Goal: Find specific page/section: Find specific page/section

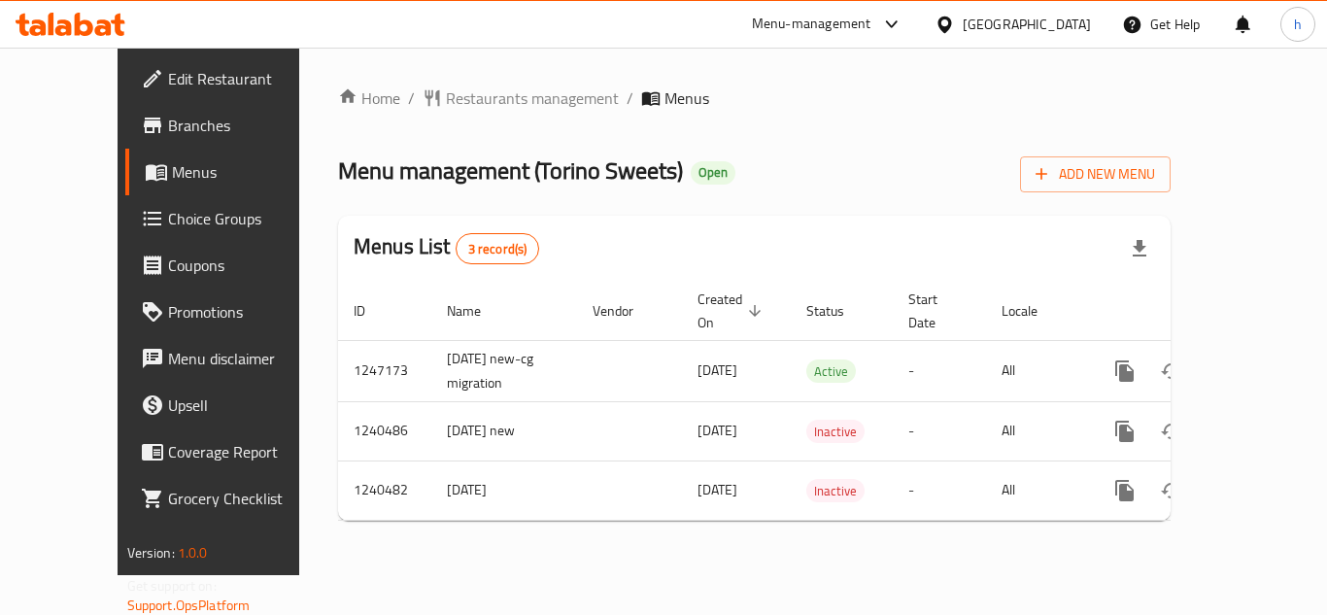
click at [1081, 30] on div "[GEOGRAPHIC_DATA]" at bounding box center [1026, 24] width 128 height 21
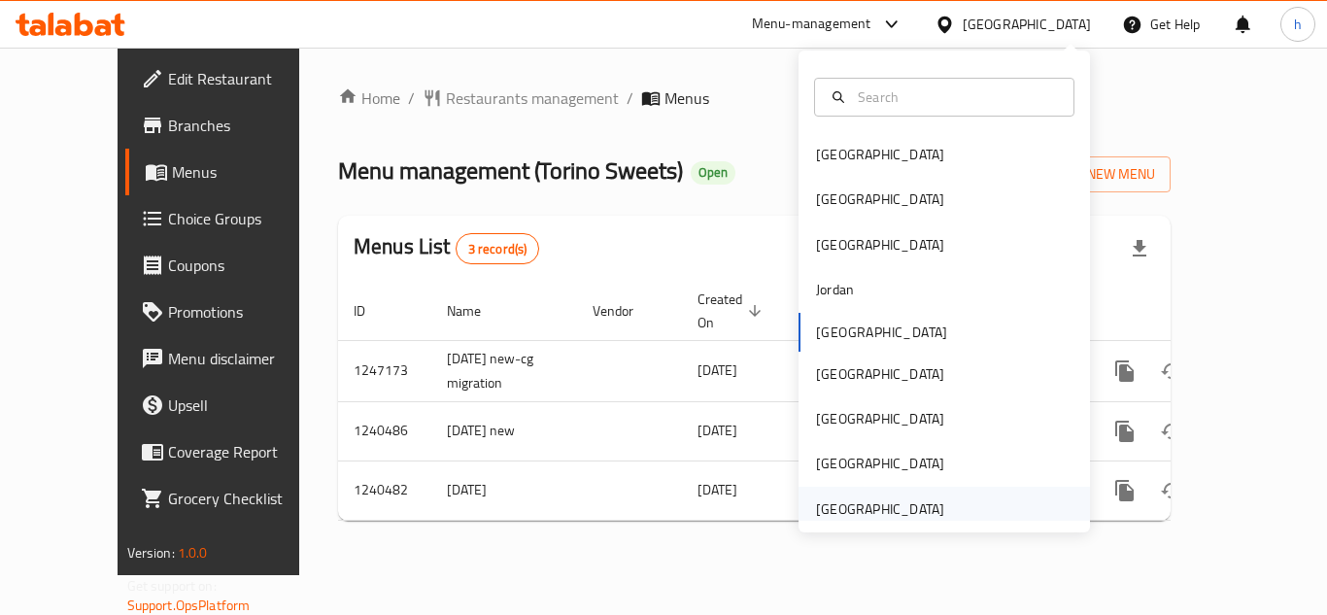
click at [889, 514] on div "[GEOGRAPHIC_DATA]" at bounding box center [880, 508] width 128 height 21
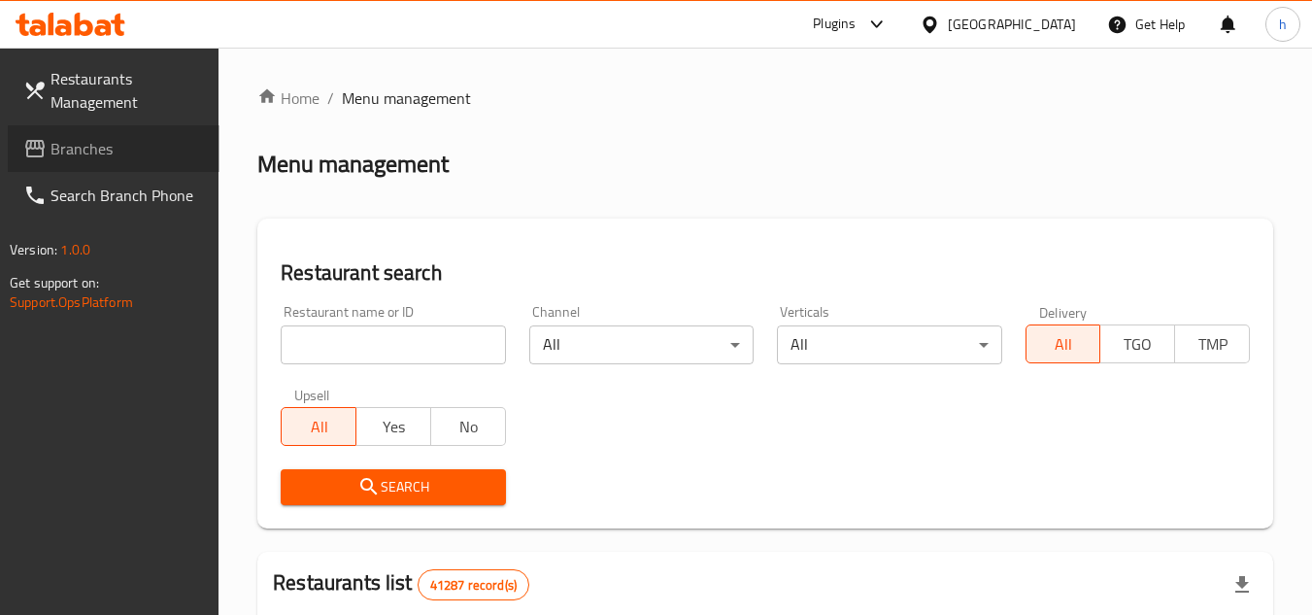
click at [92, 148] on span "Branches" at bounding box center [127, 148] width 153 height 23
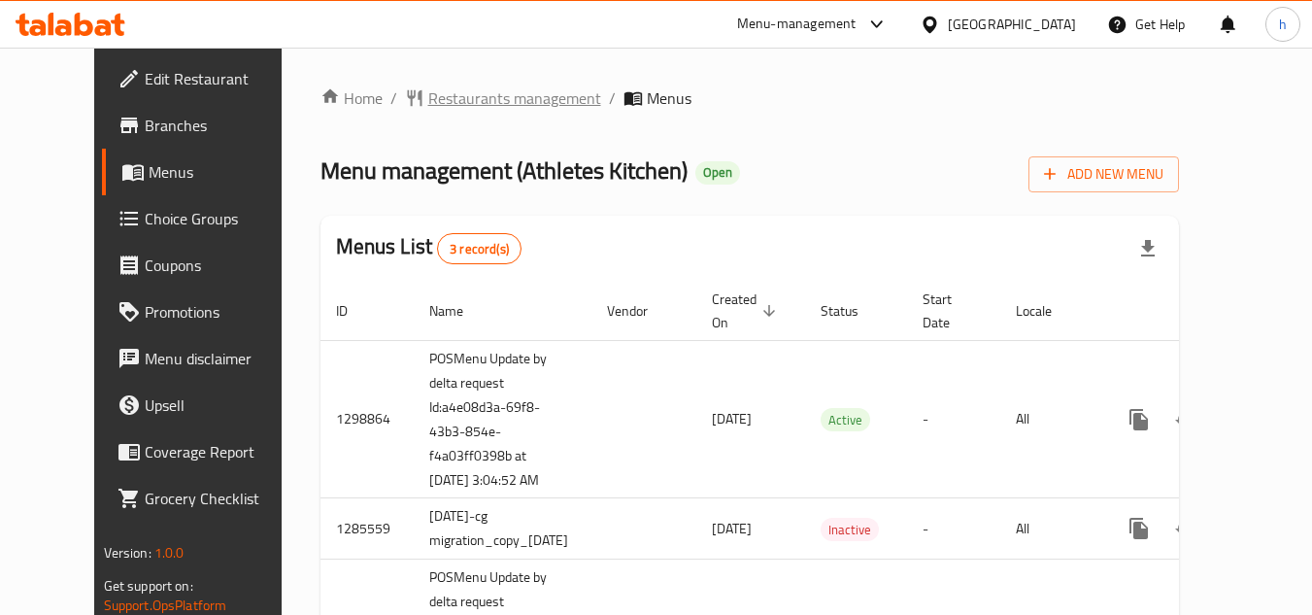
click at [459, 102] on span "Restaurants management" at bounding box center [514, 97] width 173 height 23
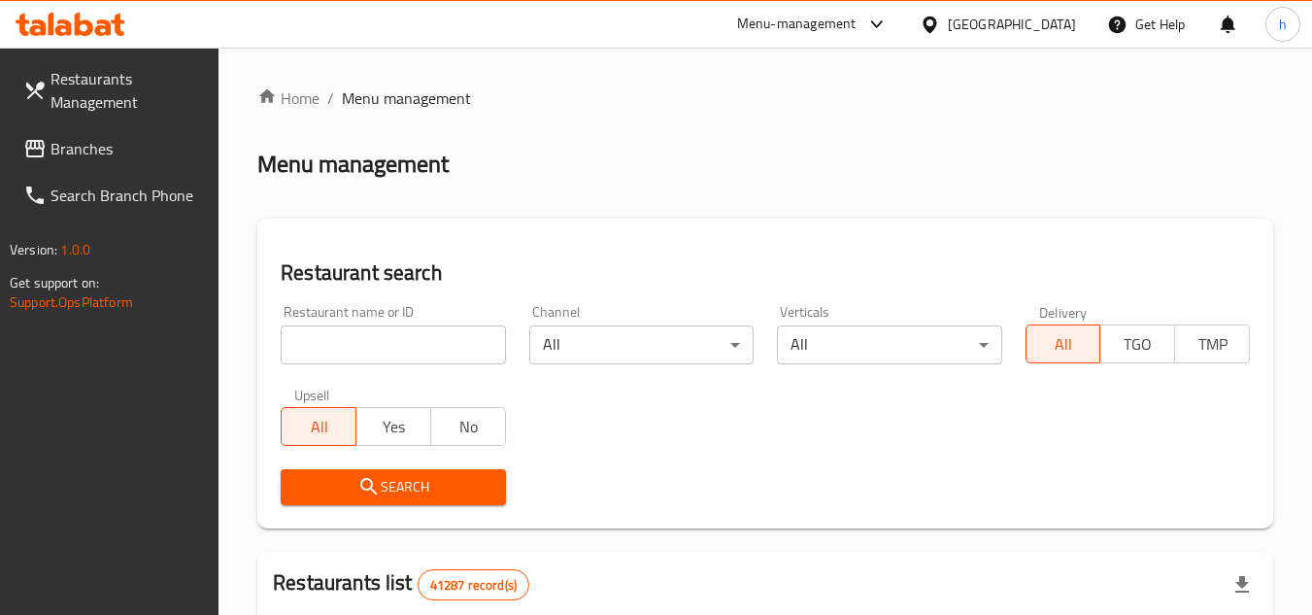
click at [398, 350] on input "search" at bounding box center [393, 344] width 224 height 39
paste input "672731"
type input "672731"
click button "Search" at bounding box center [393, 487] width 224 height 36
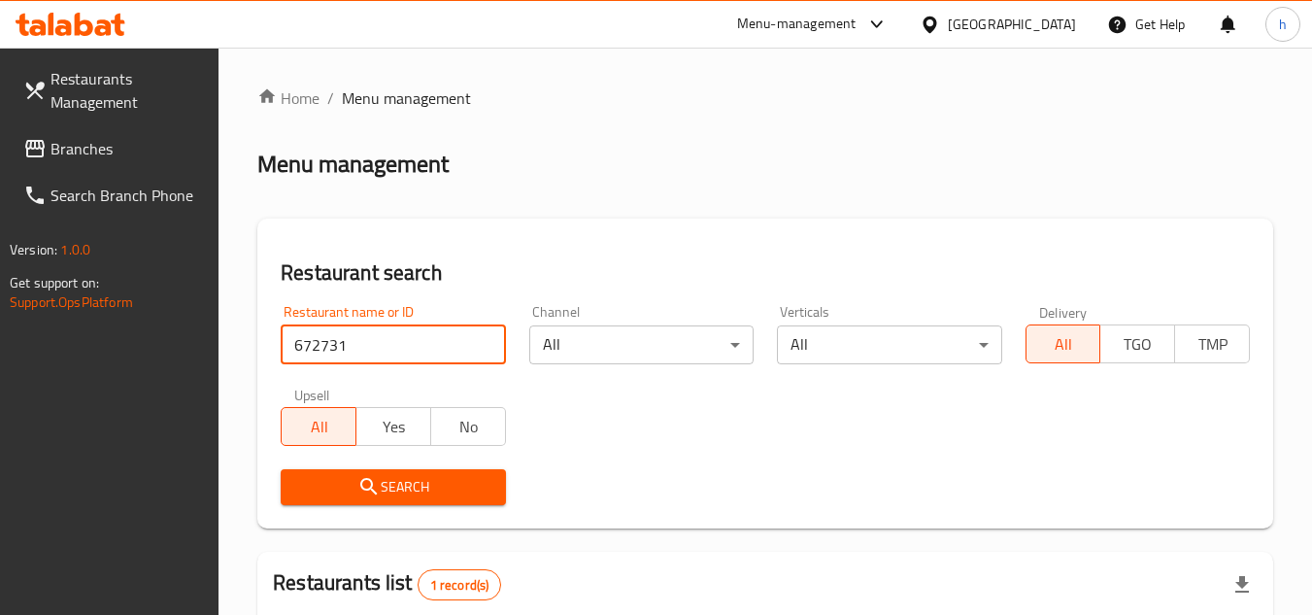
click at [106, 156] on span "Branches" at bounding box center [127, 148] width 153 height 23
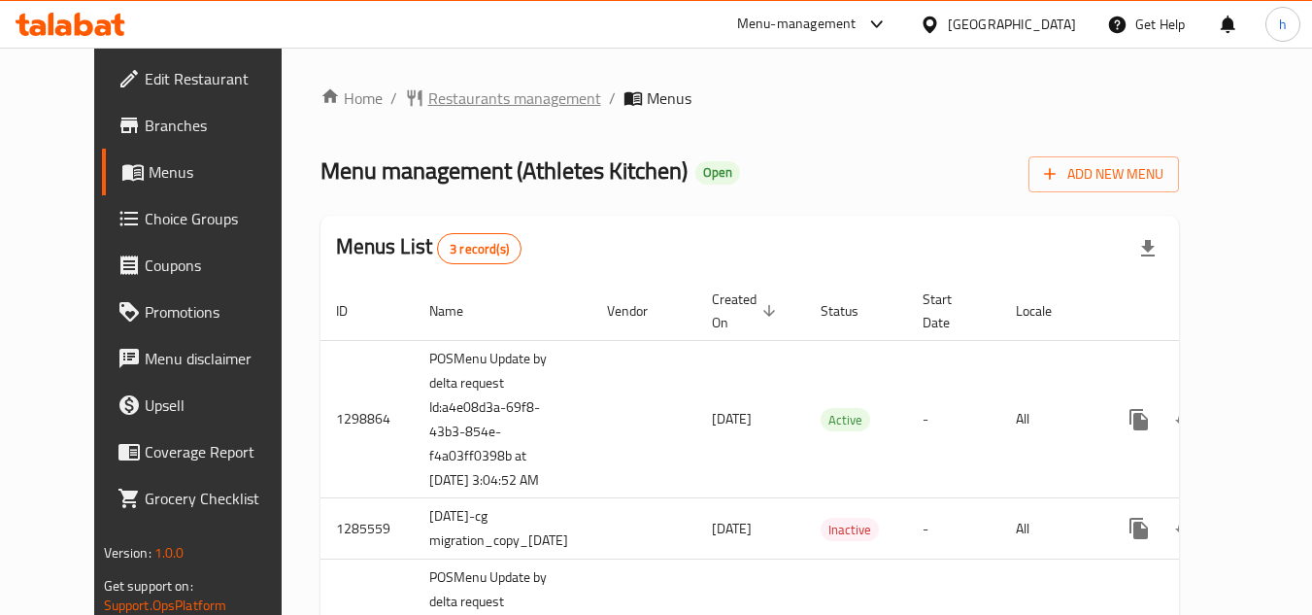
click at [466, 104] on span "Restaurants management" at bounding box center [514, 97] width 173 height 23
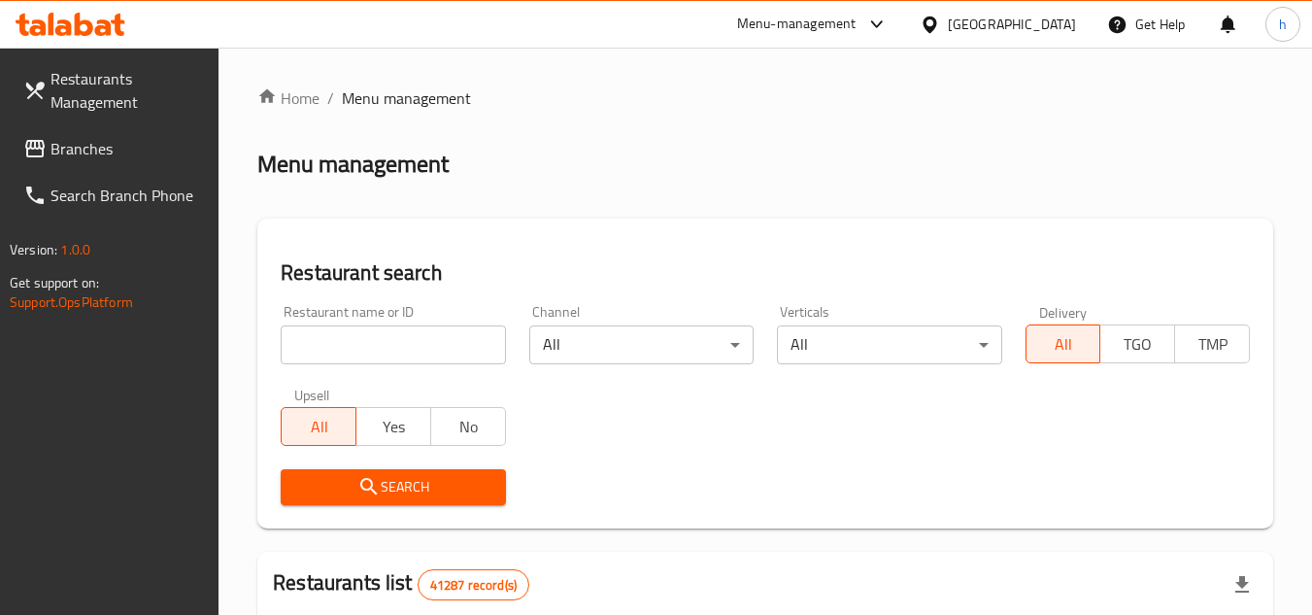
click at [386, 341] on input "search" at bounding box center [393, 344] width 224 height 39
paste input "672731"
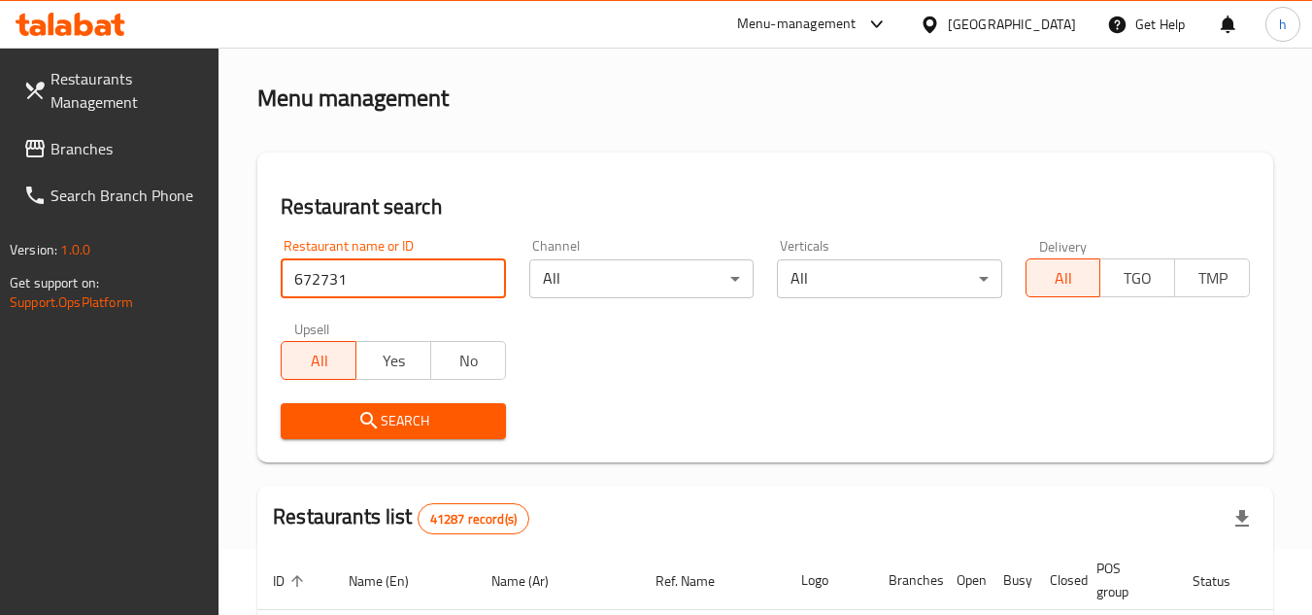
scroll to position [97, 0]
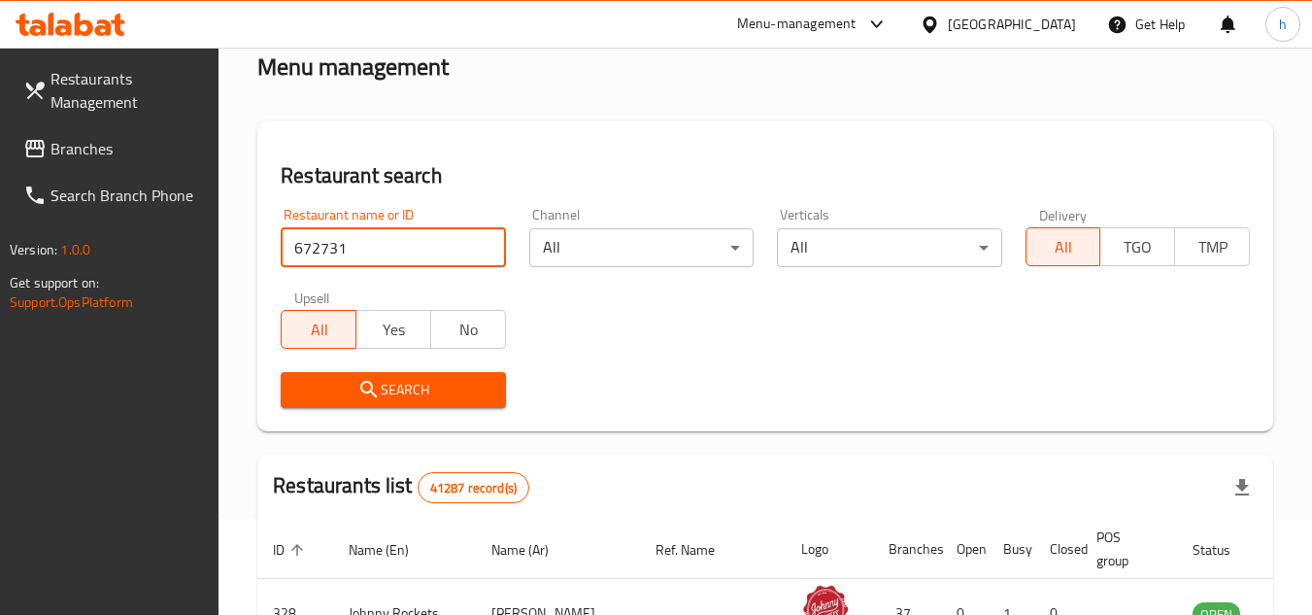
type input "672731"
click button "Search" at bounding box center [393, 390] width 224 height 36
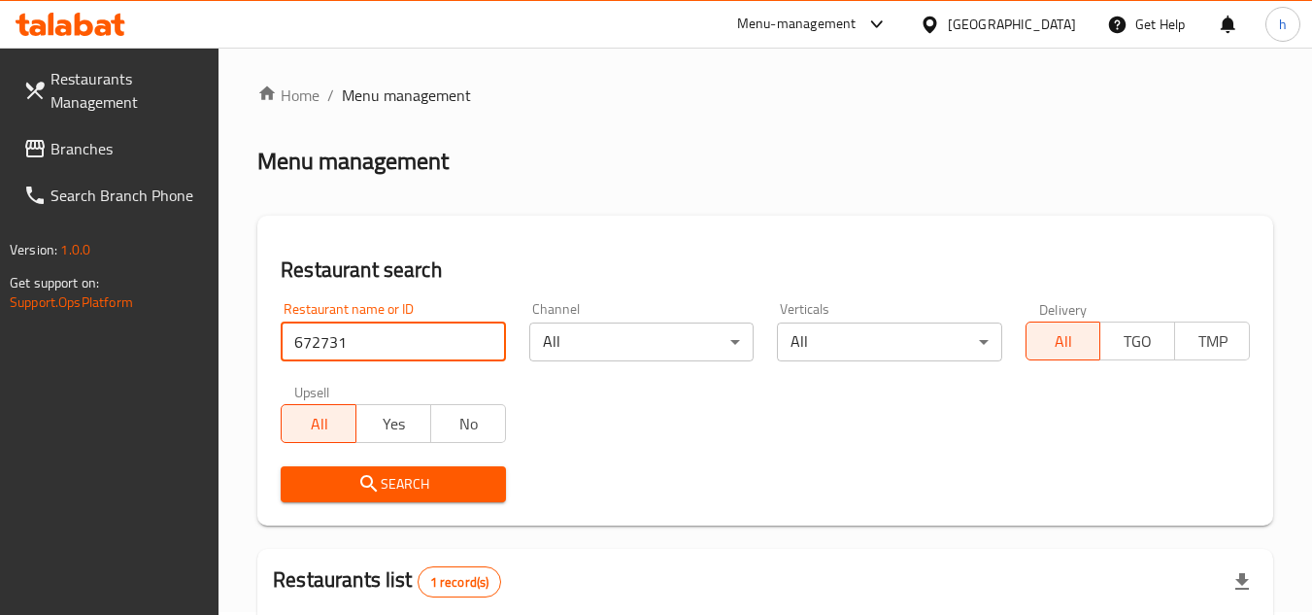
scroll to position [0, 0]
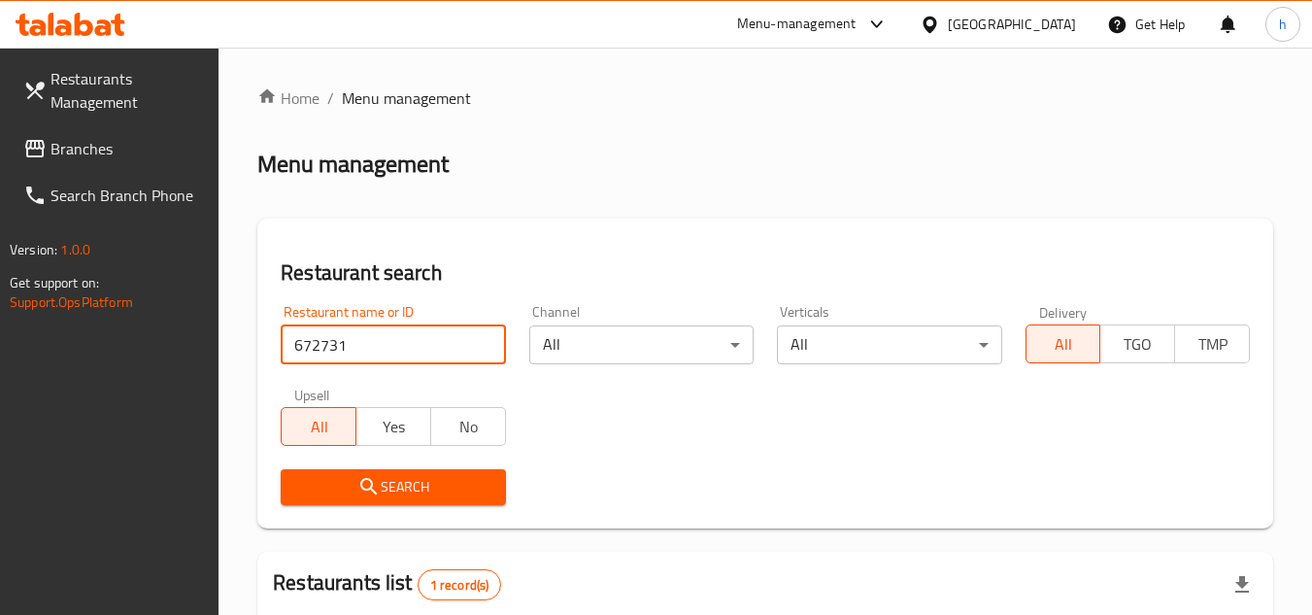
click at [104, 147] on span "Branches" at bounding box center [127, 148] width 153 height 23
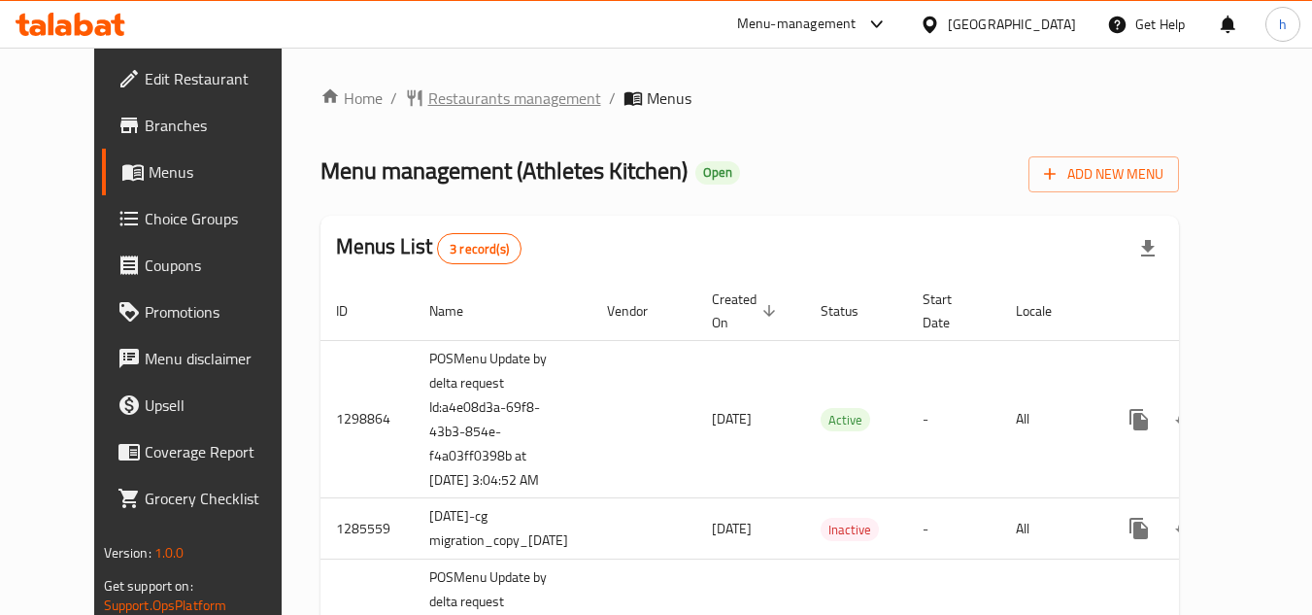
click at [449, 107] on span "Restaurants management" at bounding box center [514, 97] width 173 height 23
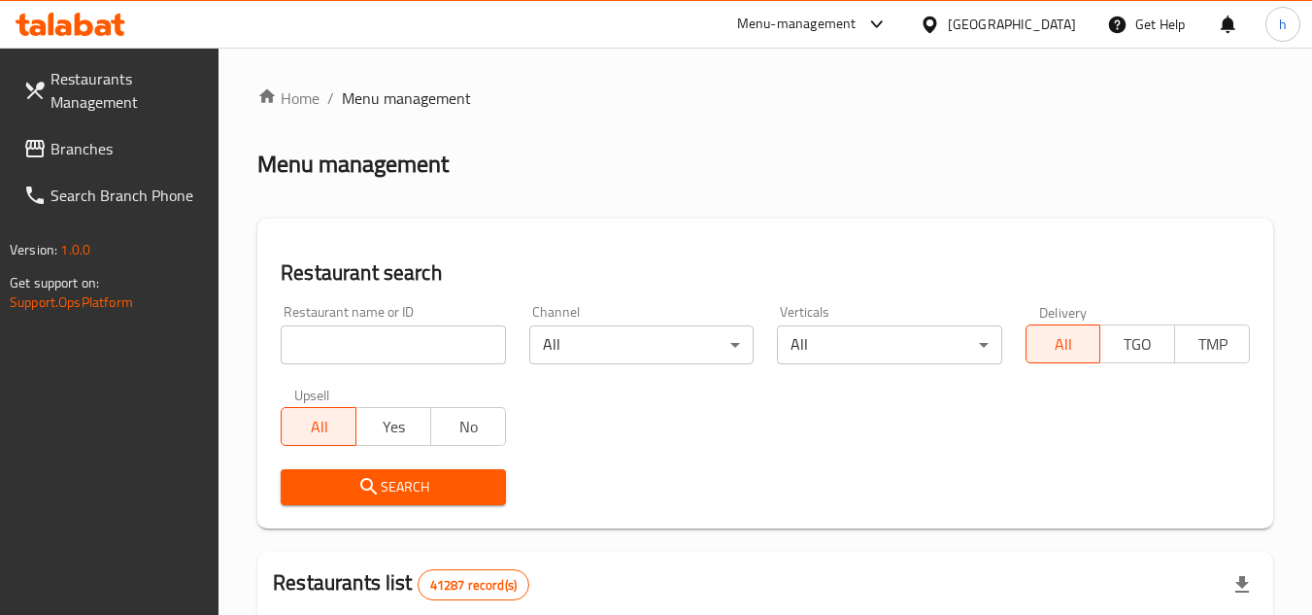
click at [391, 360] on input "search" at bounding box center [393, 344] width 224 height 39
paste input "672731"
type input "672731"
click button "Search" at bounding box center [393, 487] width 224 height 36
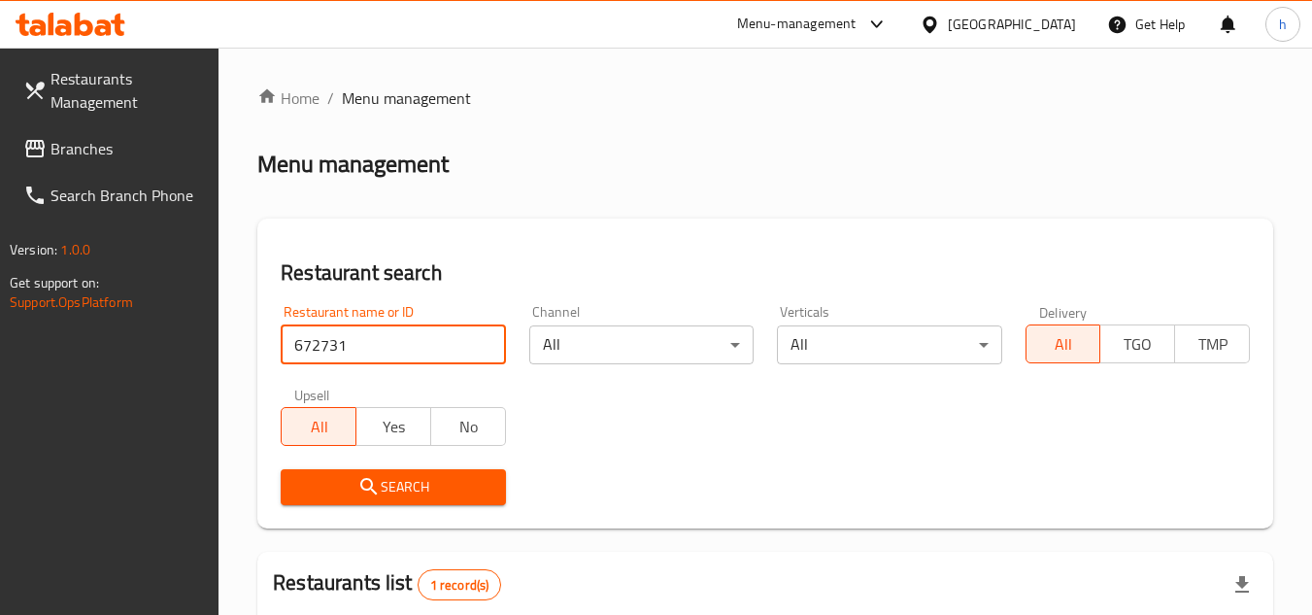
click at [116, 159] on span "Branches" at bounding box center [127, 148] width 153 height 23
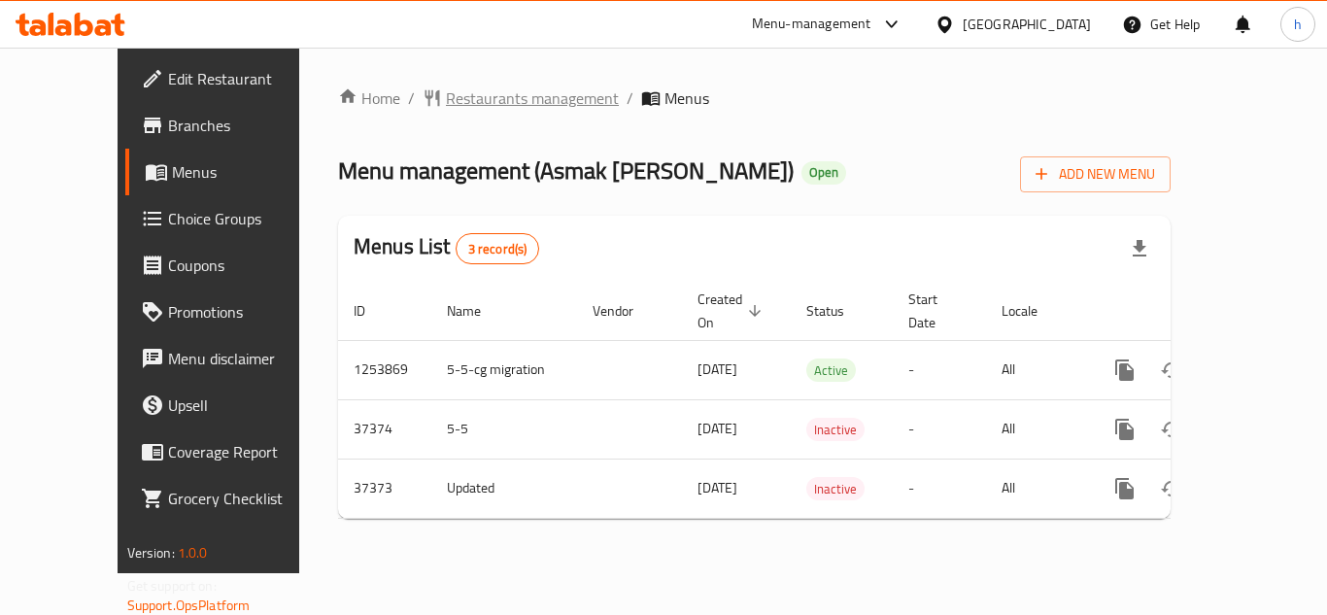
click at [446, 93] on span "Restaurants management" at bounding box center [532, 97] width 173 height 23
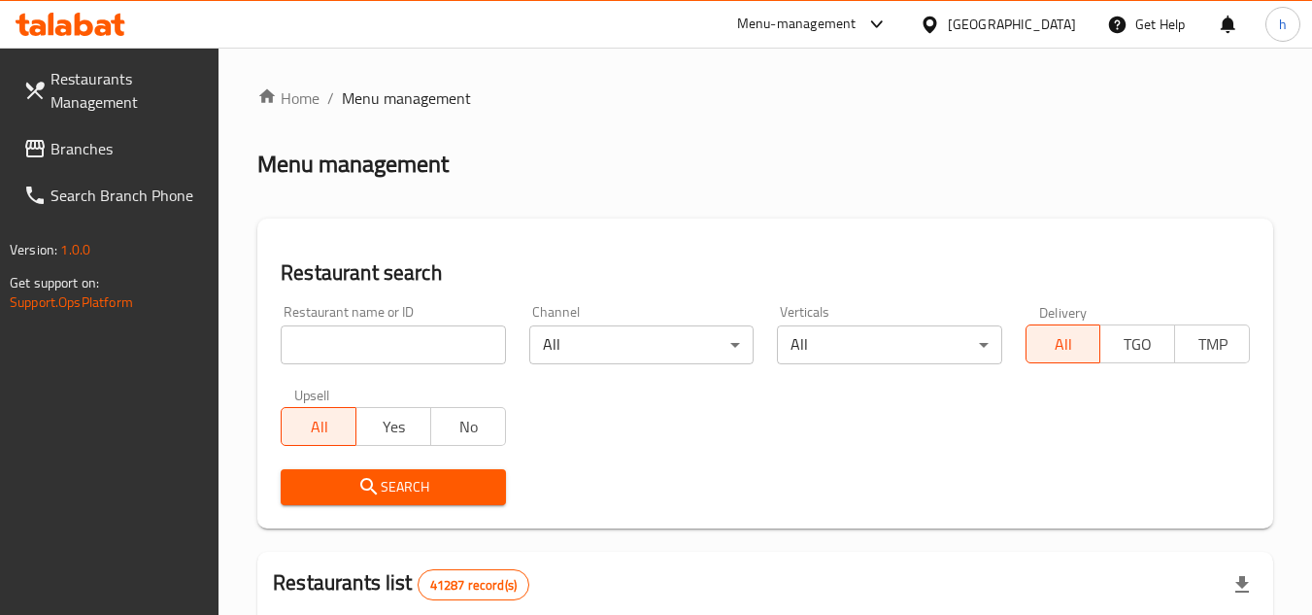
click at [95, 143] on span "Branches" at bounding box center [127, 148] width 153 height 23
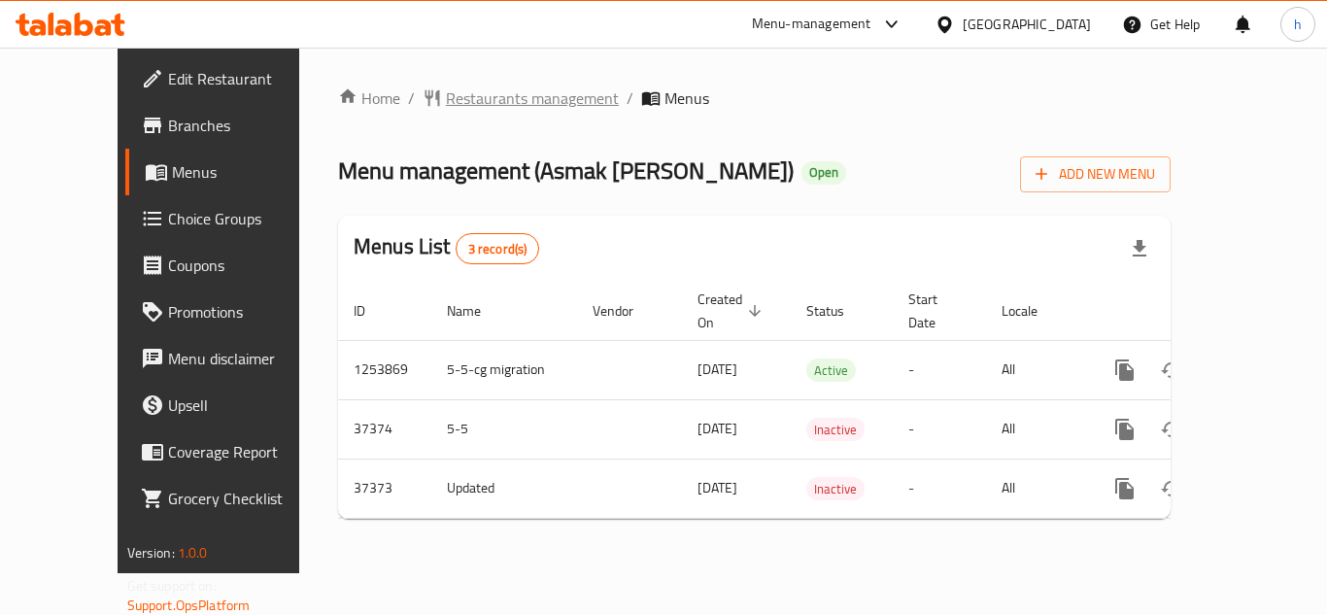
click at [453, 101] on span "Restaurants management" at bounding box center [532, 97] width 173 height 23
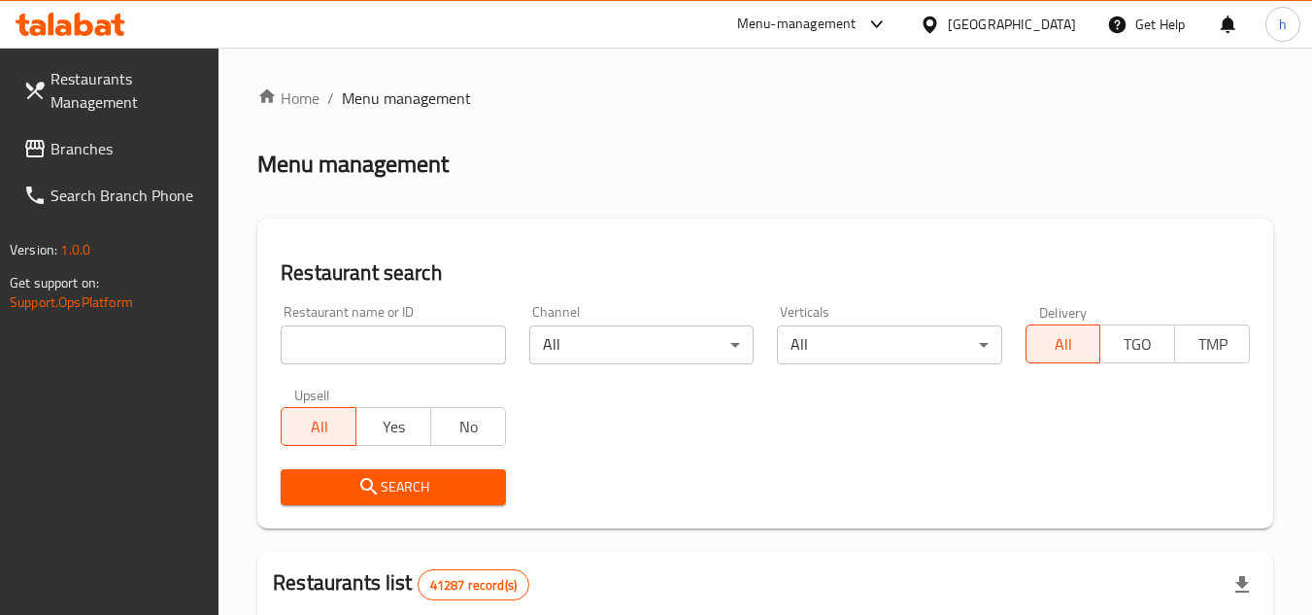
click at [139, 138] on span "Branches" at bounding box center [127, 148] width 153 height 23
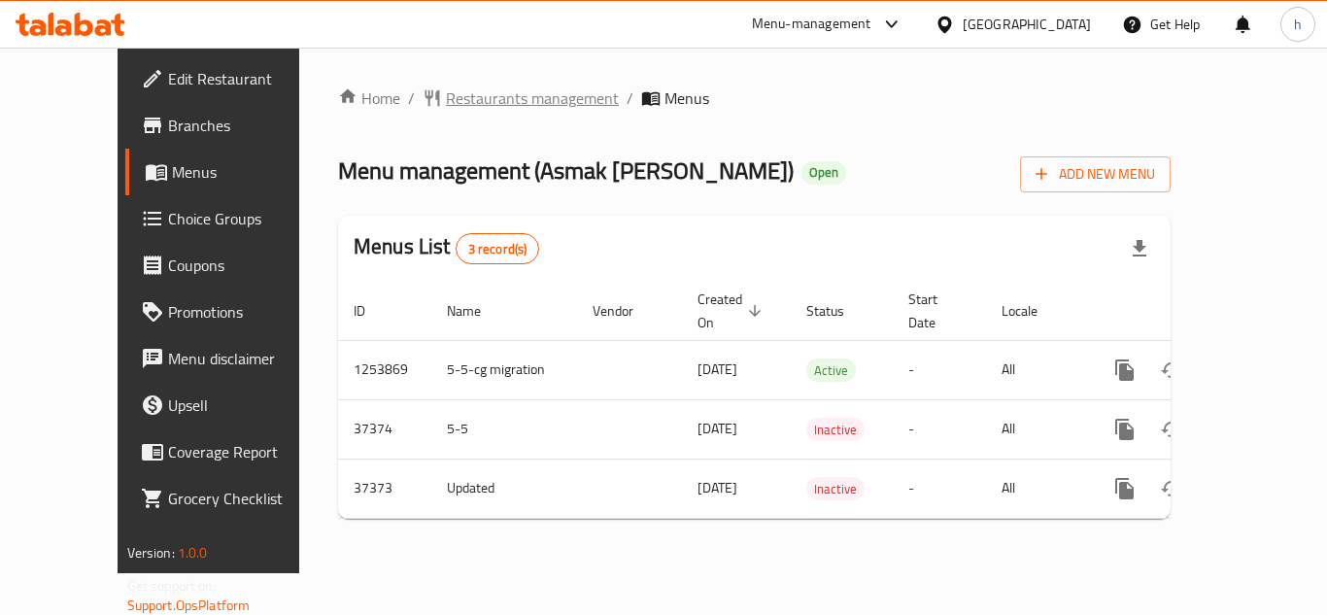
click at [446, 97] on span "Restaurants management" at bounding box center [532, 97] width 173 height 23
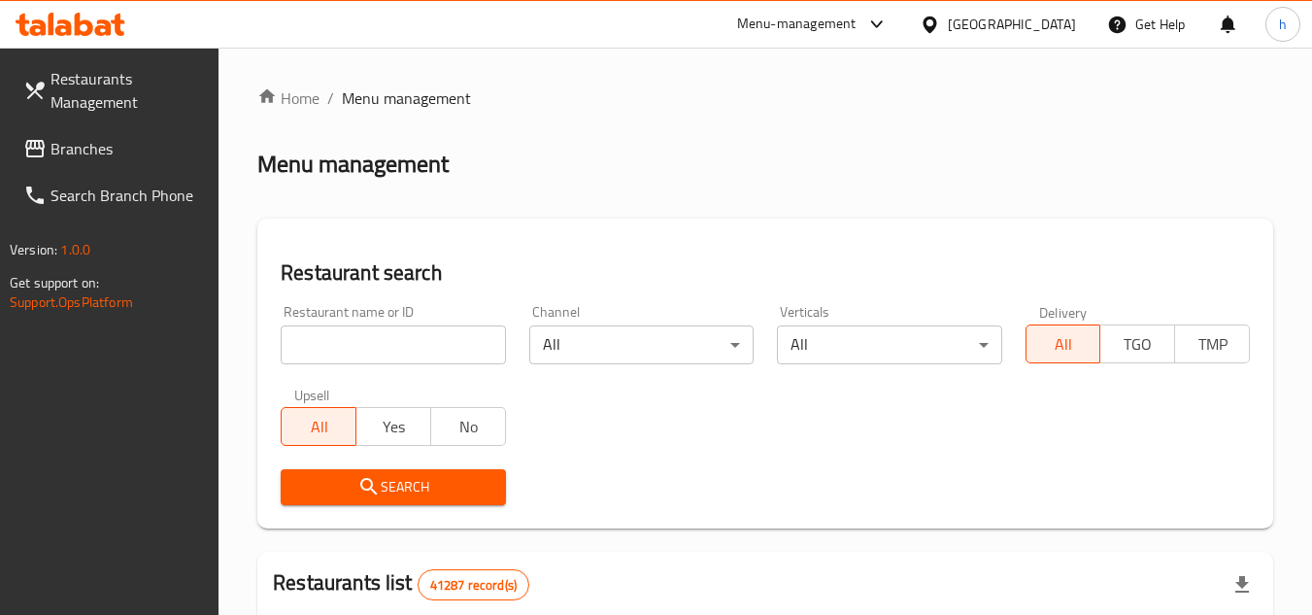
click at [124, 148] on span "Branches" at bounding box center [127, 148] width 153 height 23
